Goal: Check status

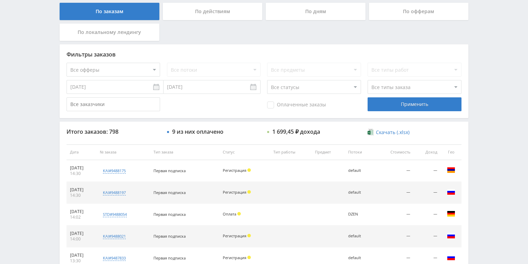
scroll to position [166, 0]
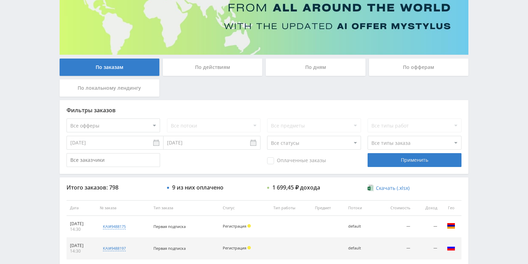
click at [214, 69] on div "По действиям" at bounding box center [213, 67] width 100 height 17
click at [0, 0] on input "По действиям" at bounding box center [0, 0] width 0 height 0
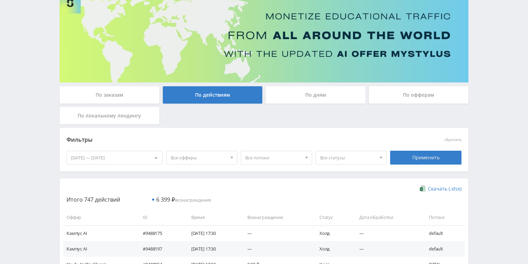
click at [310, 100] on div "По дням" at bounding box center [316, 94] width 100 height 17
click at [0, 0] on input "По дням" at bounding box center [0, 0] width 0 height 0
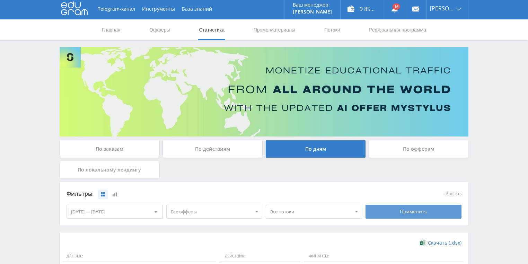
scroll to position [0, 0]
